Goal: Task Accomplishment & Management: Complete application form

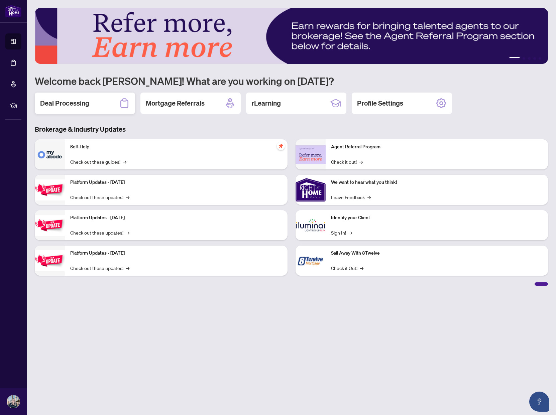
click at [63, 103] on h2 "Deal Processing" at bounding box center [64, 103] width 49 height 9
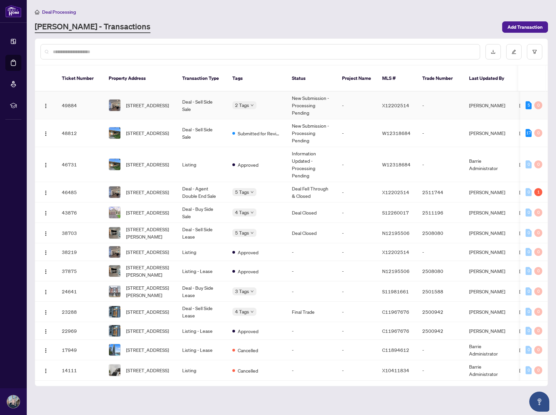
click at [303, 105] on td "New Submission - Processing Pending" at bounding box center [311, 106] width 50 height 28
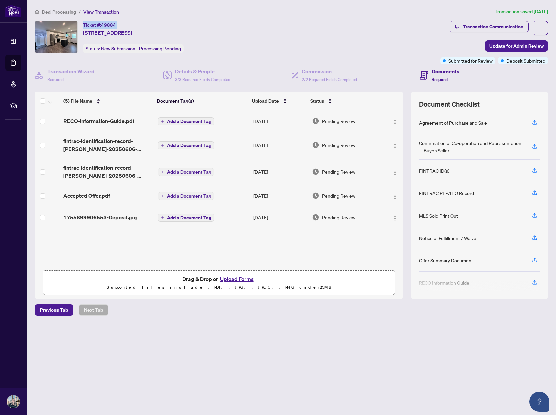
drag, startPoint x: 83, startPoint y: 24, endPoint x: 122, endPoint y: 24, distance: 38.8
click at [122, 24] on div "Ticket #: 49884 [STREET_ADDRESS]" at bounding box center [107, 29] width 49 height 16
copy div "Ticket #: 49884"
click at [509, 46] on span "Update for Admin Review" at bounding box center [516, 46] width 54 height 11
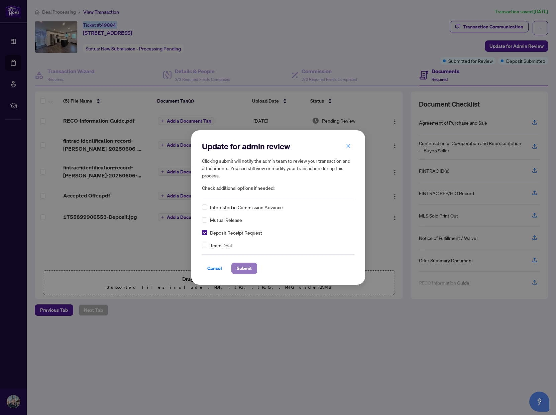
click at [241, 268] on span "Submit" at bounding box center [244, 268] width 15 height 11
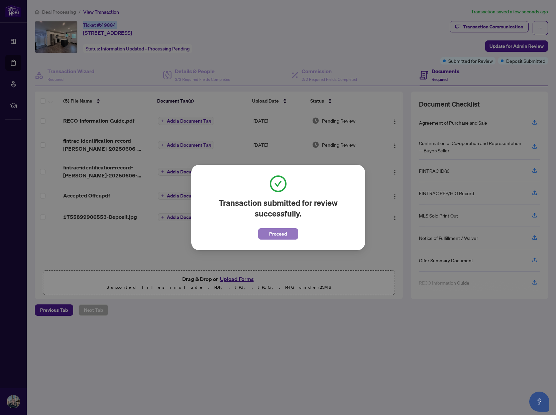
click at [280, 234] on span "Proceed" at bounding box center [278, 234] width 18 height 11
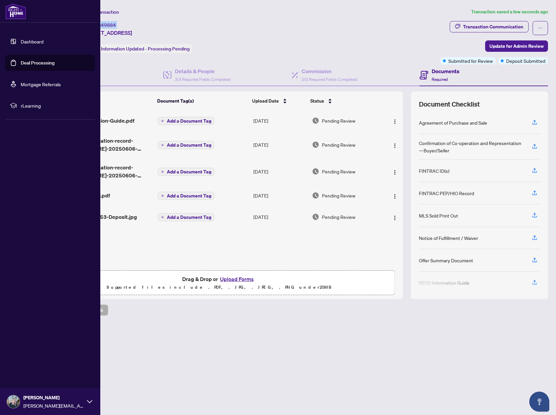
click at [32, 40] on link "Dashboard" at bounding box center [32, 41] width 23 height 6
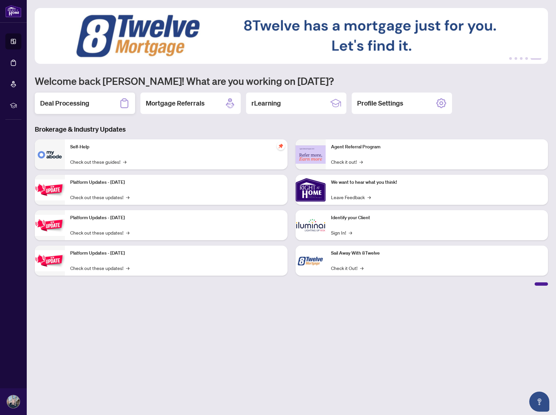
click at [58, 104] on h2 "Deal Processing" at bounding box center [64, 103] width 49 height 9
